Goal: Task Accomplishment & Management: Manage account settings

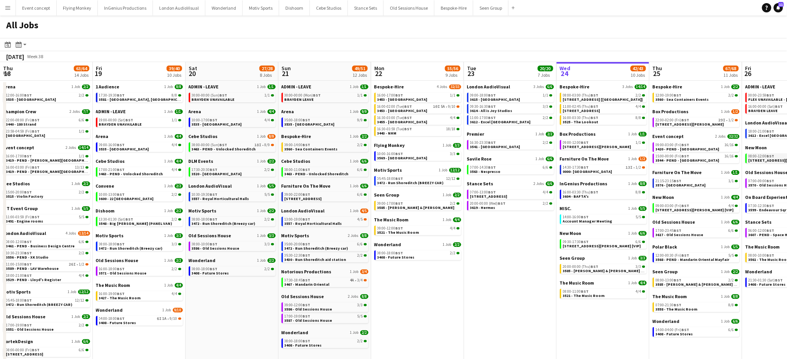
scroll to position [0, 194]
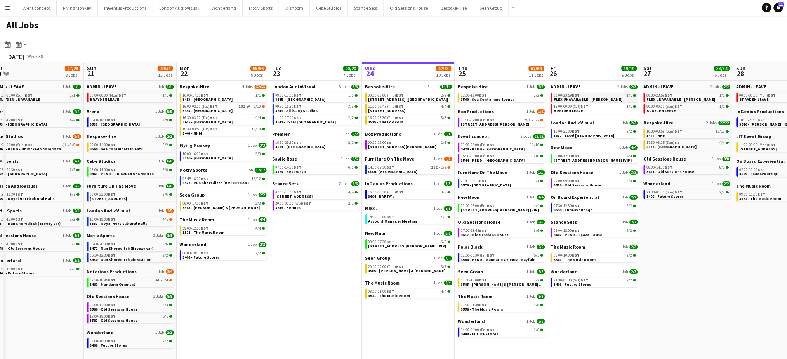
click at [593, 100] on span "FLEX UNAVAILABLE - [PERSON_NAME]" at bounding box center [588, 99] width 69 height 5
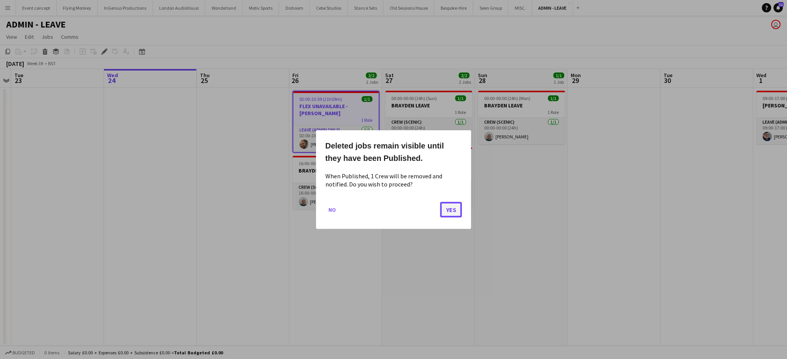
click at [456, 213] on button "Yes" at bounding box center [451, 210] width 22 height 16
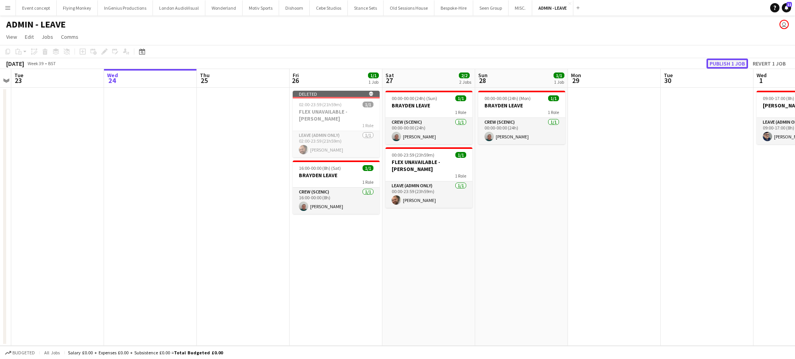
click at [723, 59] on button "Publish 1 job" at bounding box center [727, 64] width 42 height 10
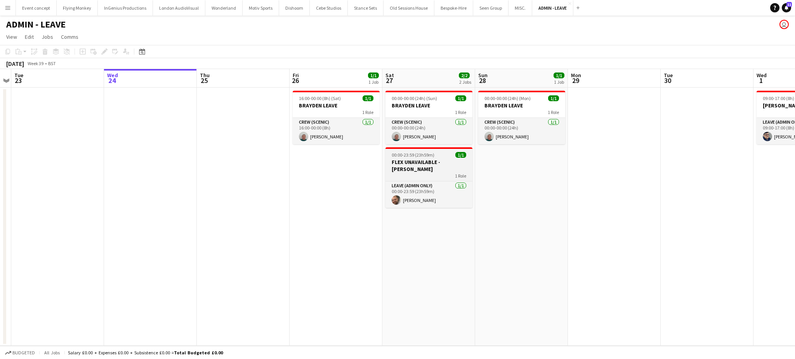
click at [427, 166] on h3 "FLEX UNAVAILABLE - [PERSON_NAME]" at bounding box center [428, 166] width 87 height 14
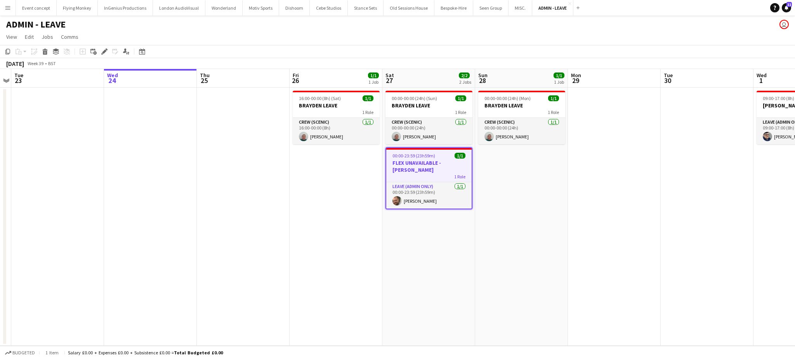
click at [308, 179] on app-date-cell "16:00-00:00 (8h) (Sat) 1/1 BRAYDEN LEAVE 1 Role Crew (Scenic) 1/1 16:00-00:00 (…" at bounding box center [336, 217] width 93 height 258
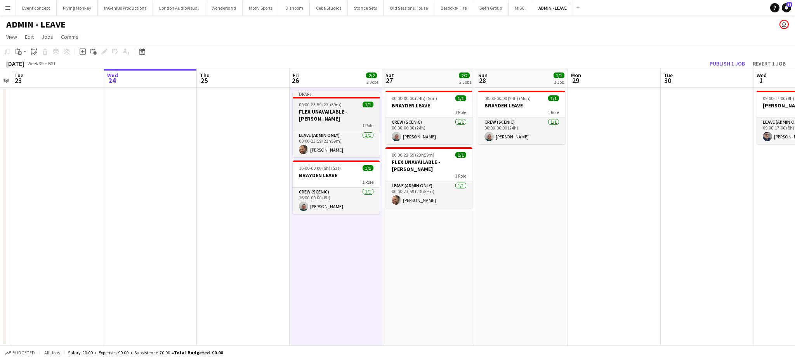
click at [322, 115] on h3 "FLEX UNAVAILABLE - [PERSON_NAME]" at bounding box center [336, 115] width 87 height 14
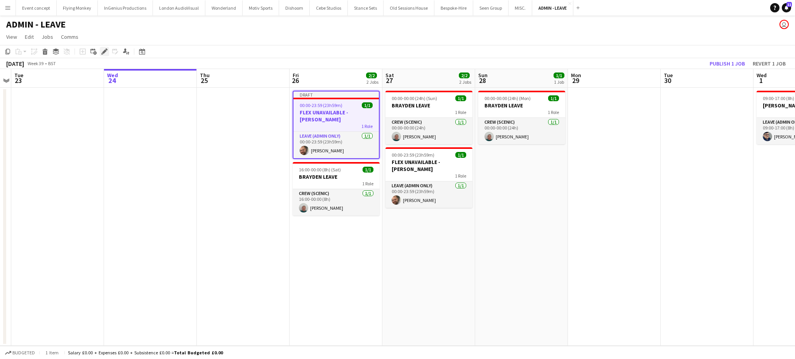
click at [108, 50] on div "Edit" at bounding box center [104, 51] width 9 height 9
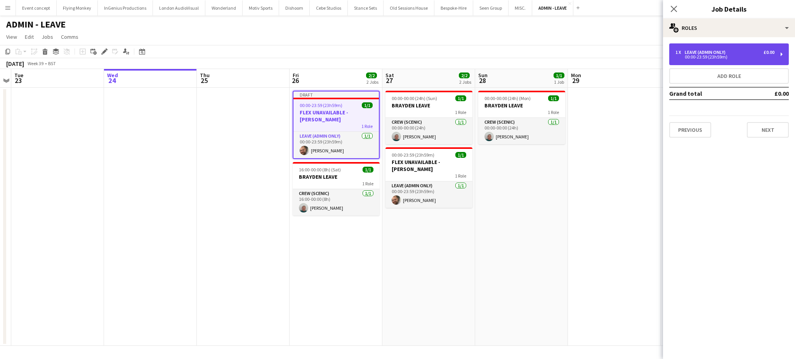
click at [721, 60] on div "1 x Leave (admin only) £0.00 00:00-23:59 (23h59m)" at bounding box center [729, 54] width 120 height 22
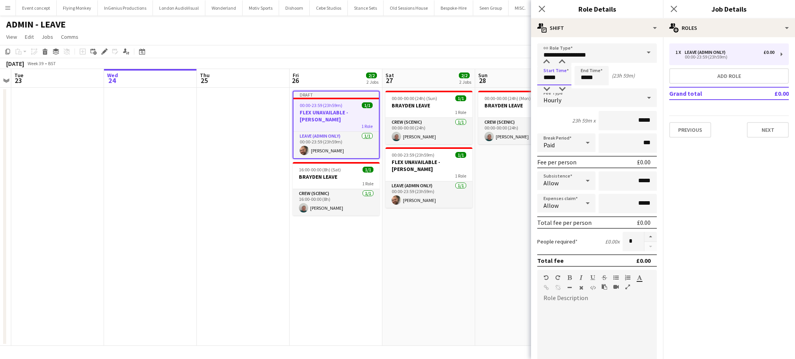
click at [549, 79] on input "*****" at bounding box center [554, 75] width 34 height 19
type input "*****"
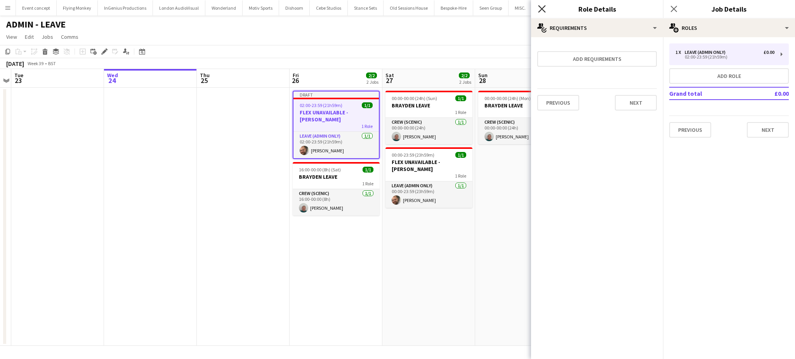
click at [540, 7] on icon "Close pop-in" at bounding box center [541, 8] width 7 height 7
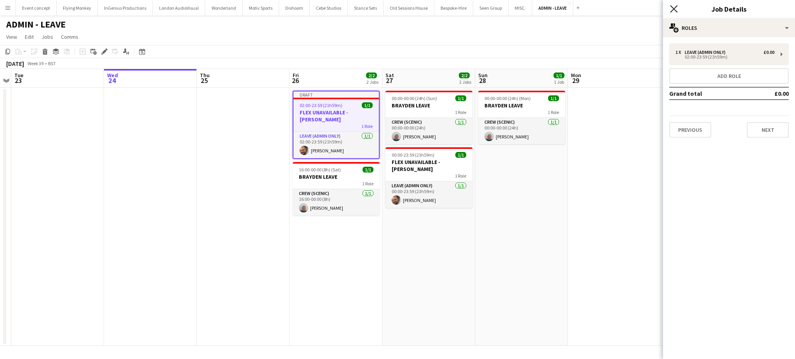
click at [674, 9] on icon at bounding box center [673, 8] width 7 height 7
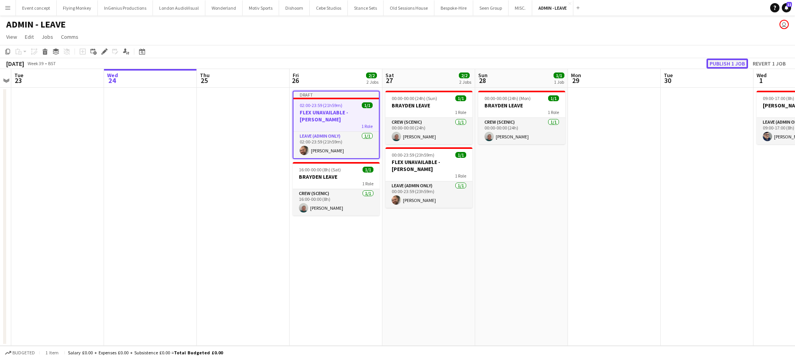
click at [721, 64] on button "Publish 1 job" at bounding box center [727, 64] width 42 height 10
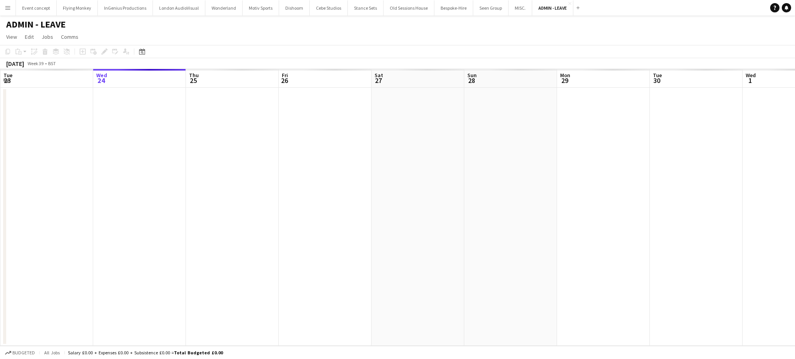
scroll to position [0, 267]
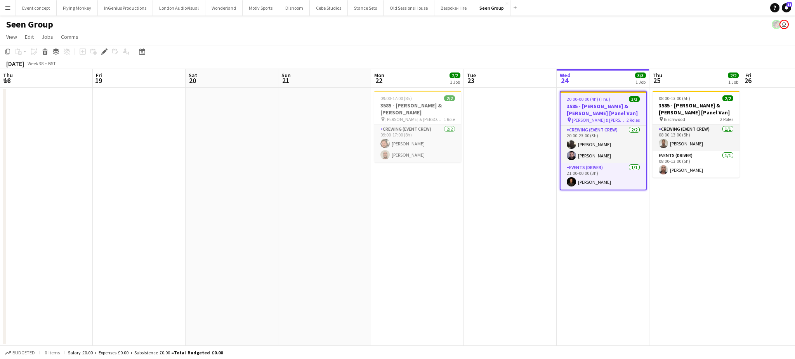
scroll to position [0, 267]
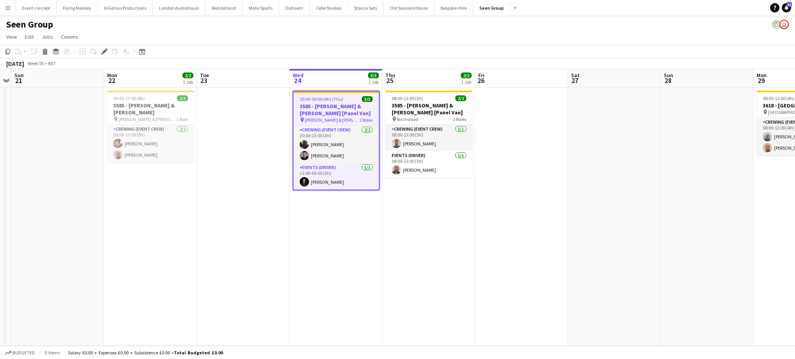
click at [219, 271] on app-date-cell at bounding box center [243, 217] width 93 height 258
